Goal: Transaction & Acquisition: Purchase product/service

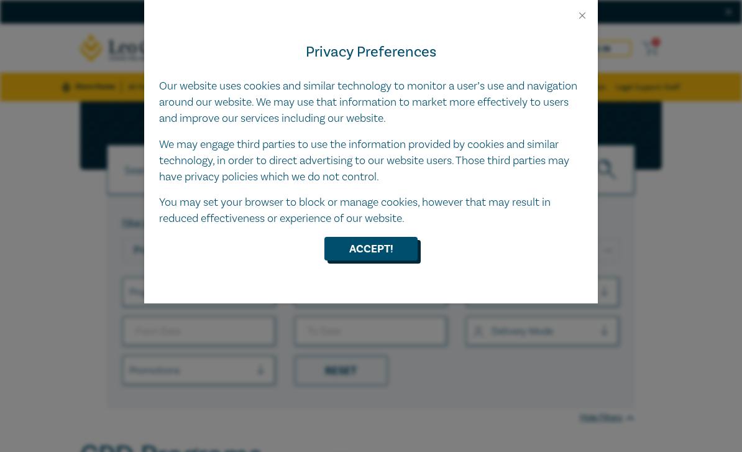
click at [371, 241] on button "Accept!" at bounding box center [370, 249] width 93 height 24
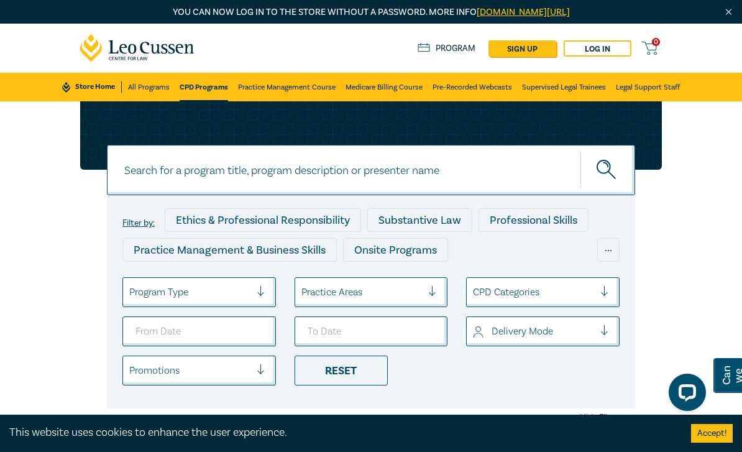
click at [406, 169] on input at bounding box center [371, 170] width 528 height 50
type input "NDIS"
click at [607, 170] on button "submit" at bounding box center [607, 170] width 55 height 38
click at [598, 170] on circle "submit" at bounding box center [603, 166] width 13 height 13
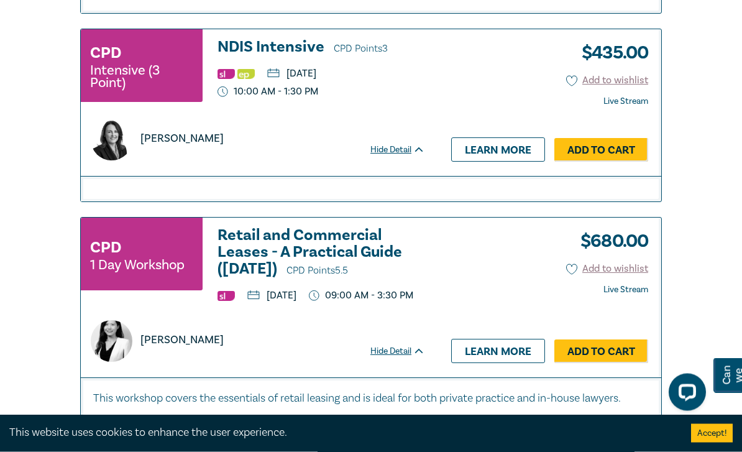
scroll to position [1856, 0]
click at [611, 161] on link "Add to Cart" at bounding box center [601, 150] width 94 height 24
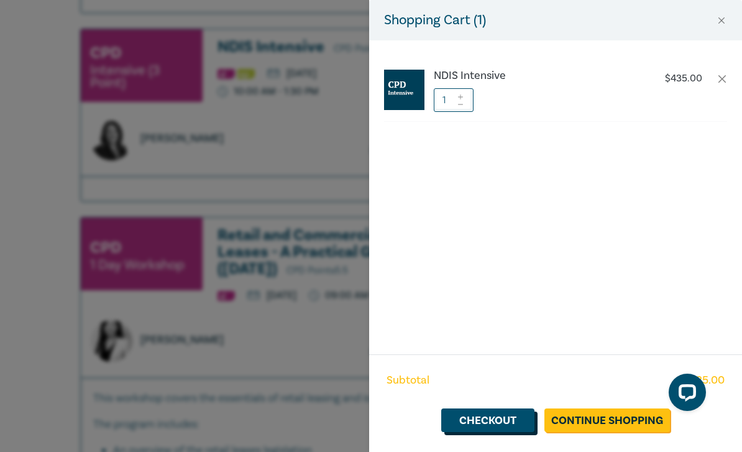
click at [493, 432] on link "Checkout" at bounding box center [487, 420] width 93 height 24
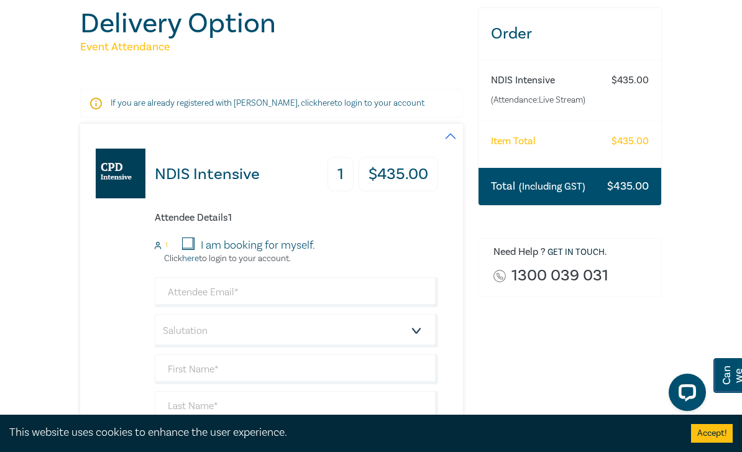
scroll to position [132, 0]
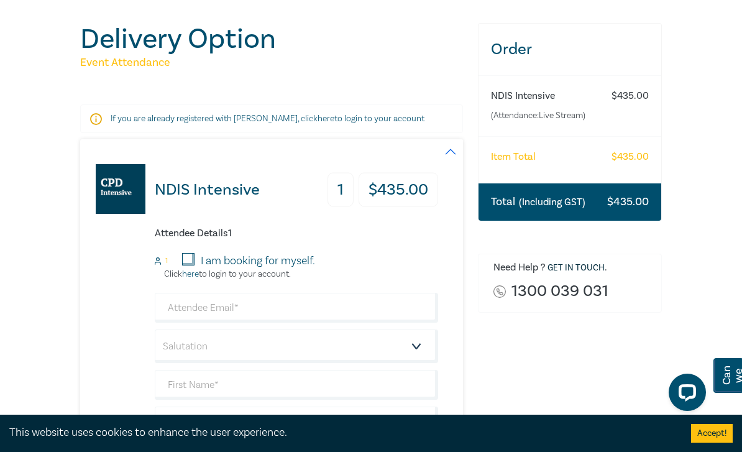
click at [193, 258] on input "I am booking for myself." at bounding box center [188, 259] width 12 height 12
checkbox input "true"
click at [305, 306] on input "email" at bounding box center [296, 308] width 283 height 30
type input "[PERSON_NAME][EMAIL_ADDRESS][PERSON_NAME][DOMAIN_NAME]"
click at [307, 350] on select "Salutation Mr. Mrs. Ms. Miss Dr. Prof. Other" at bounding box center [296, 346] width 283 height 34
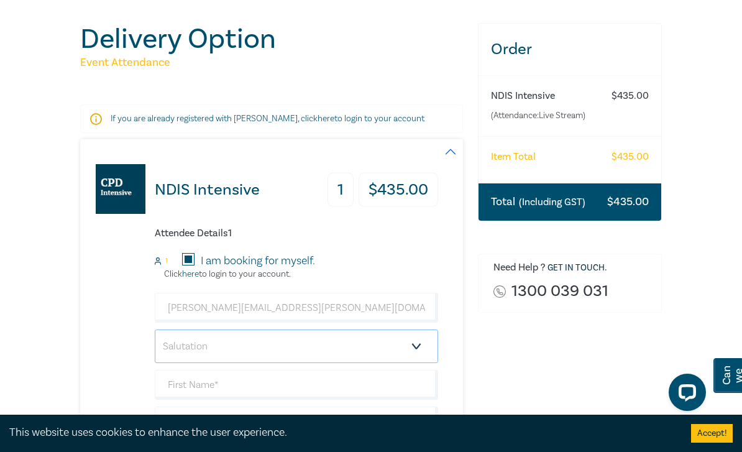
select select "Mr."
click at [393, 382] on input "text" at bounding box center [296, 385] width 283 height 30
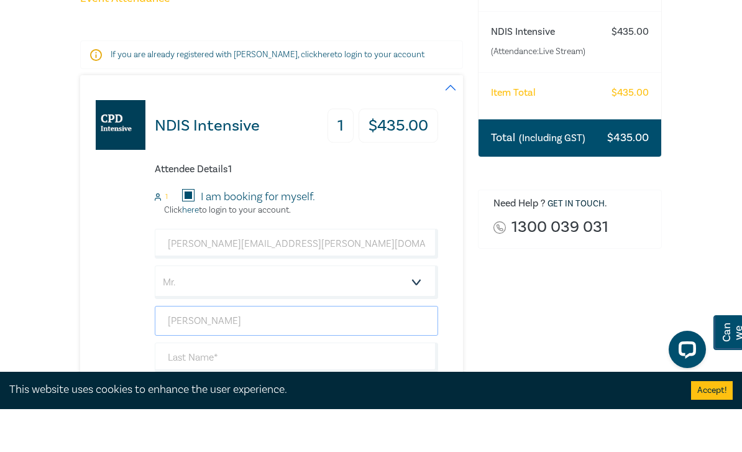
scroll to position [157, 0]
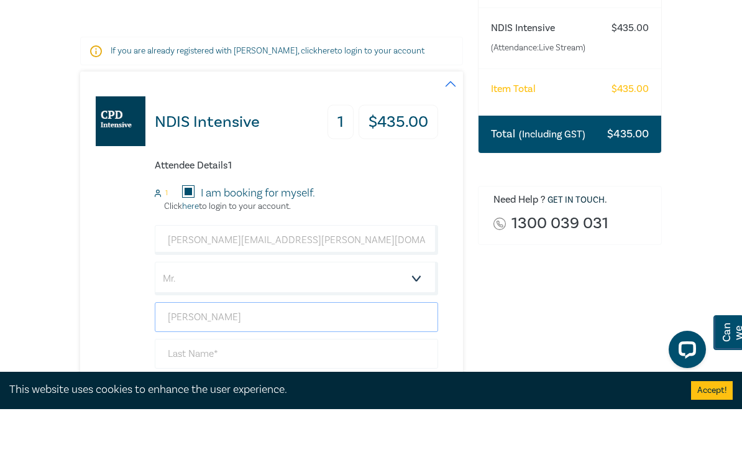
type input "[PERSON_NAME]"
click at [315, 381] on input "text" at bounding box center [296, 396] width 283 height 30
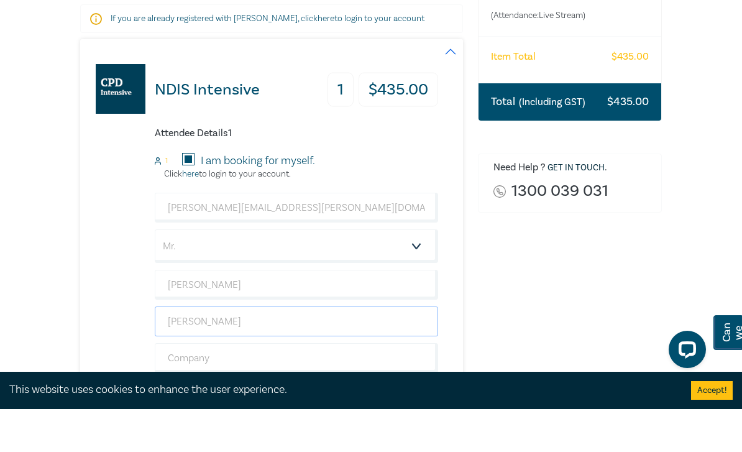
scroll to position [201, 0]
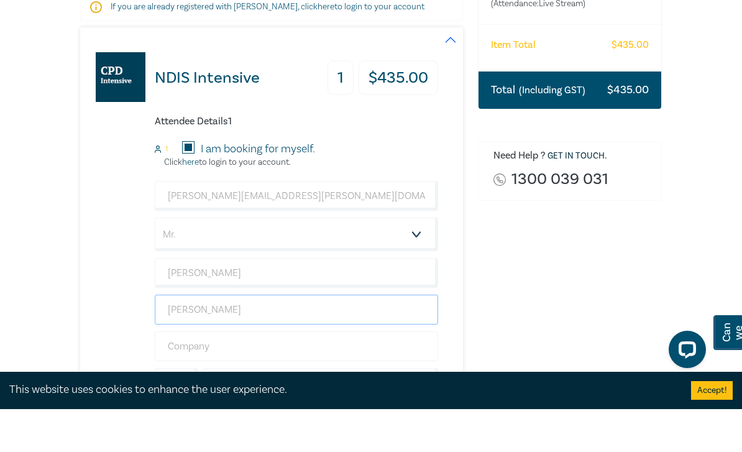
type input "[PERSON_NAME]"
click at [362, 374] on input "text" at bounding box center [296, 389] width 283 height 30
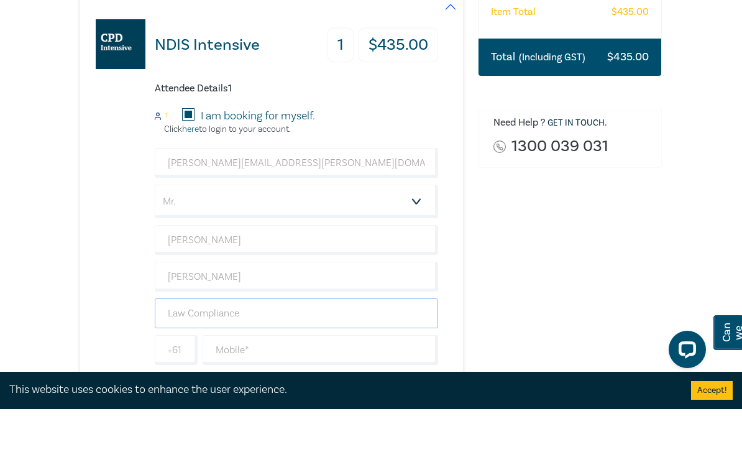
scroll to position [234, 0]
type input "Law Compliance"
click at [361, 378] on input "text" at bounding box center [319, 393] width 235 height 30
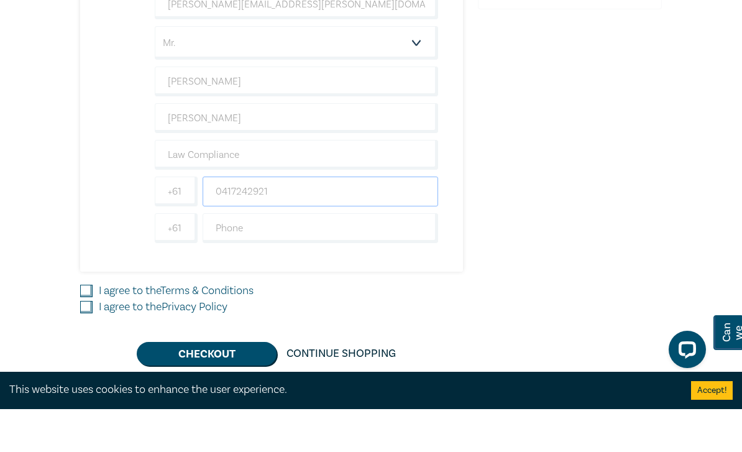
scroll to position [396, 0]
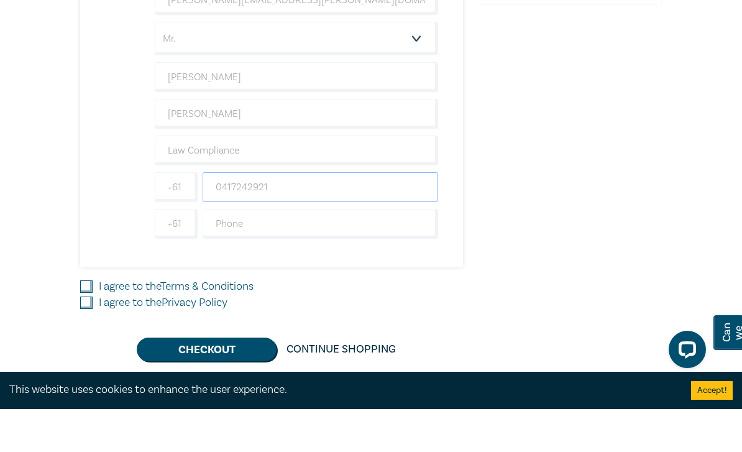
type input "0417242921"
click at [90, 323] on input "I agree to the Terms & Conditions" at bounding box center [86, 329] width 12 height 12
checkbox input "true"
click at [91, 339] on input "I agree to the Privacy Policy" at bounding box center [86, 345] width 12 height 12
checkbox input "true"
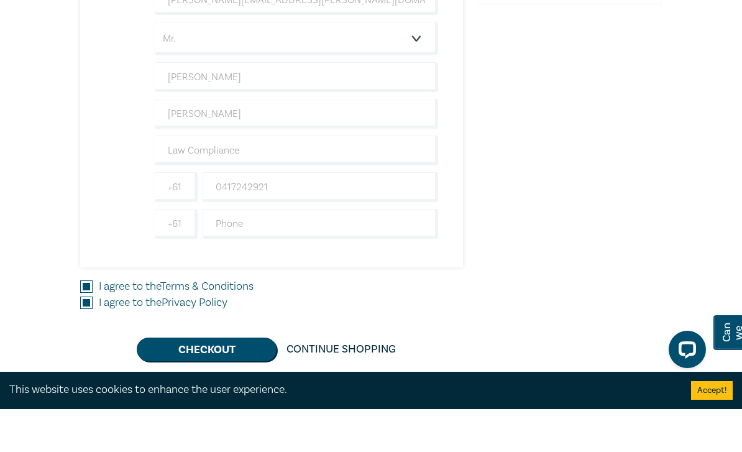
scroll to position [440, 0]
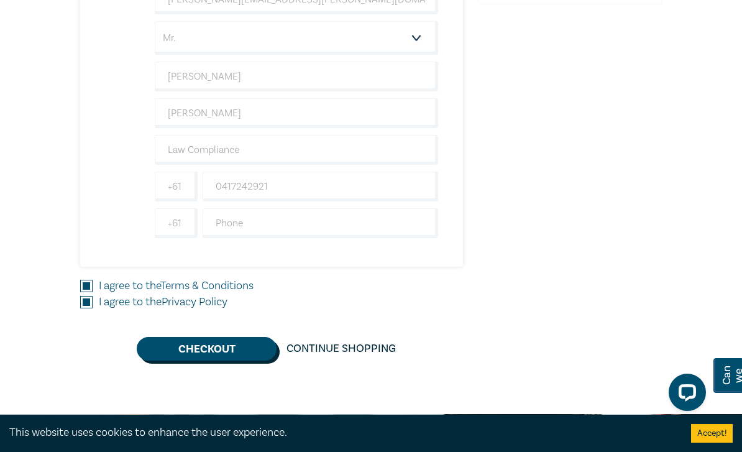
click at [230, 346] on button "Checkout" at bounding box center [207, 349] width 140 height 24
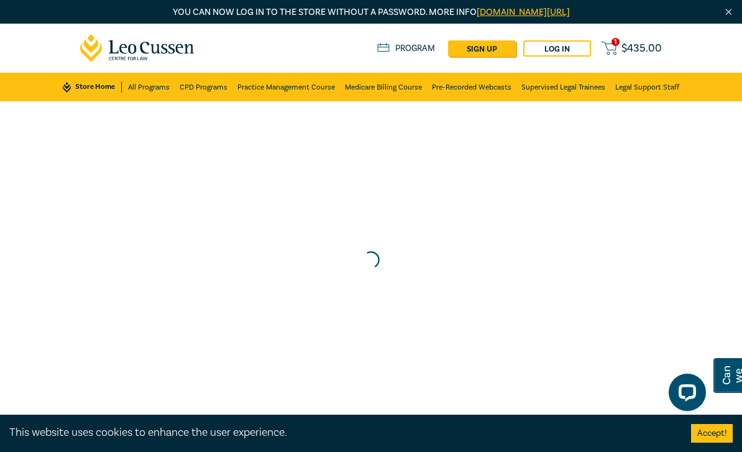
scroll to position [40, 0]
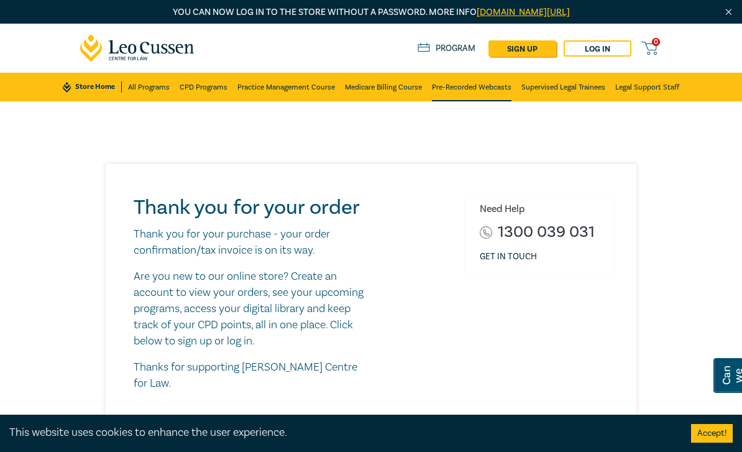
click at [484, 89] on link "Pre-Recorded Webcasts" at bounding box center [472, 87] width 80 height 29
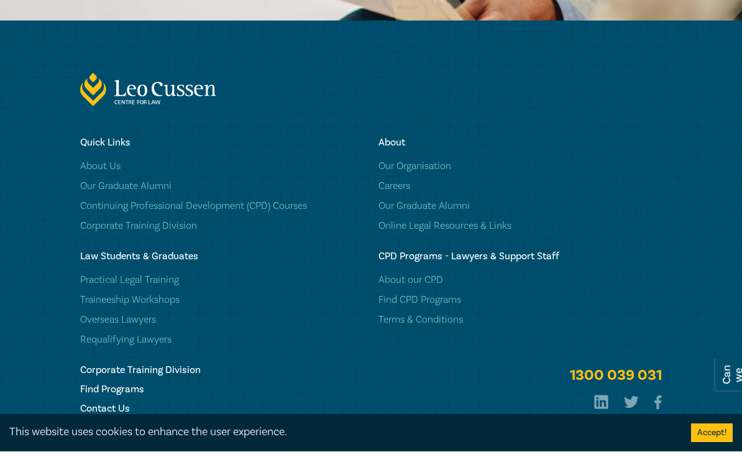
scroll to position [8011, 0]
